Goal: Information Seeking & Learning: Learn about a topic

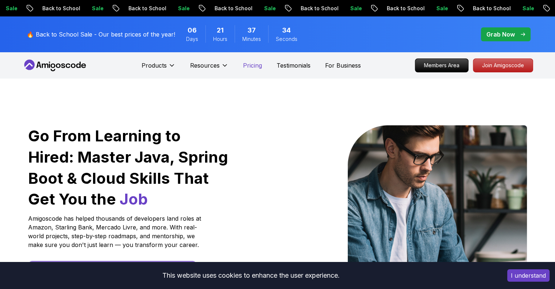
click at [261, 66] on p "Pricing" at bounding box center [252, 65] width 19 height 9
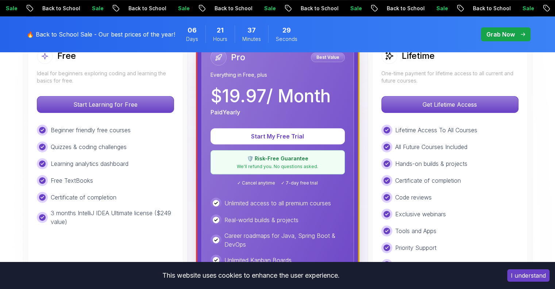
scroll to position [230, 0]
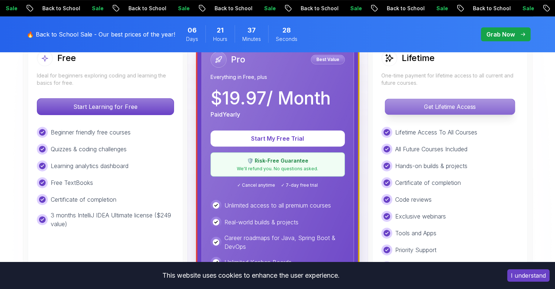
click at [439, 113] on button "Get Lifetime Access" at bounding box center [450, 107] width 130 height 16
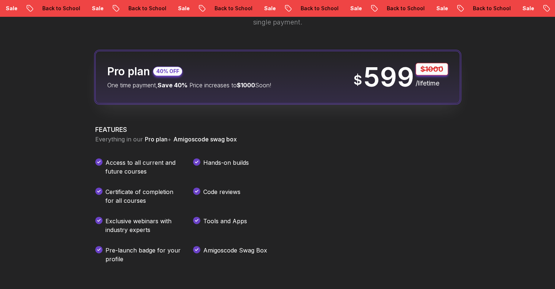
scroll to position [446, 0]
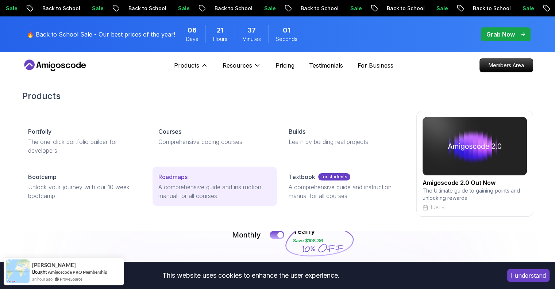
click at [169, 188] on p "A comprehensive guide and instruction manual for all courses" at bounding box center [214, 191] width 113 height 18
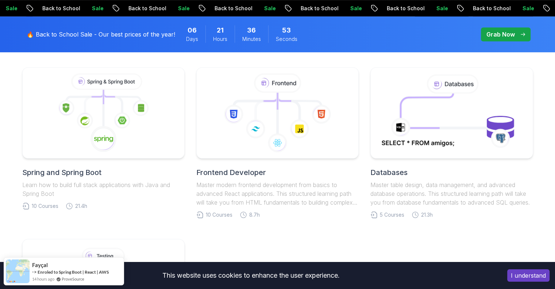
scroll to position [328, 0]
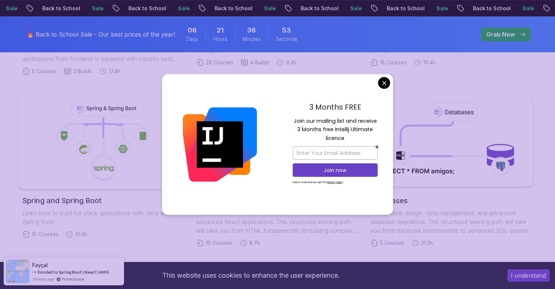
click at [123, 125] on icon at bounding box center [103, 141] width 158 height 83
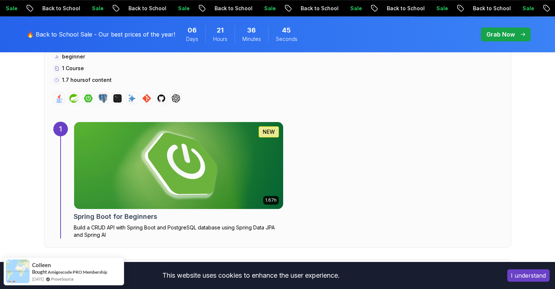
scroll to position [406, 0]
